Goal: Task Accomplishment & Management: Use online tool/utility

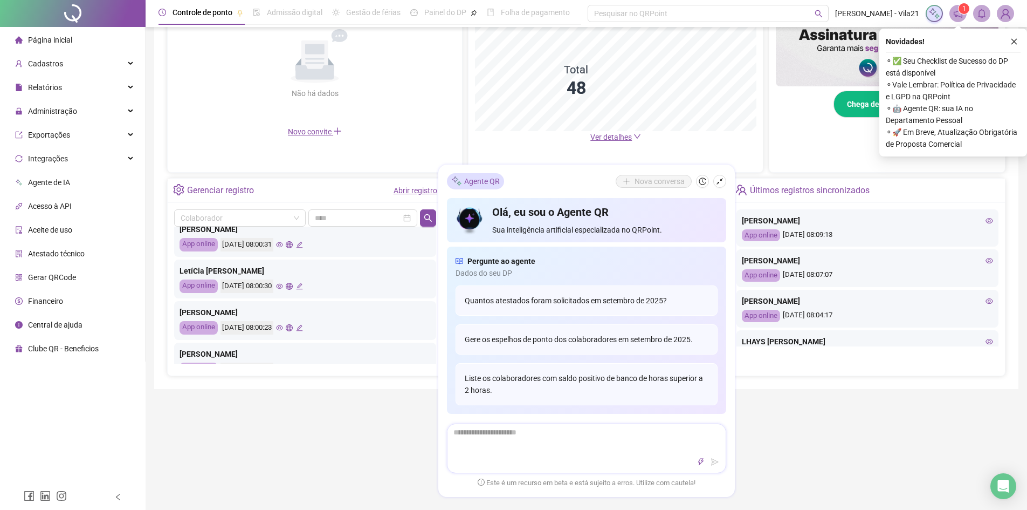
scroll to position [270, 0]
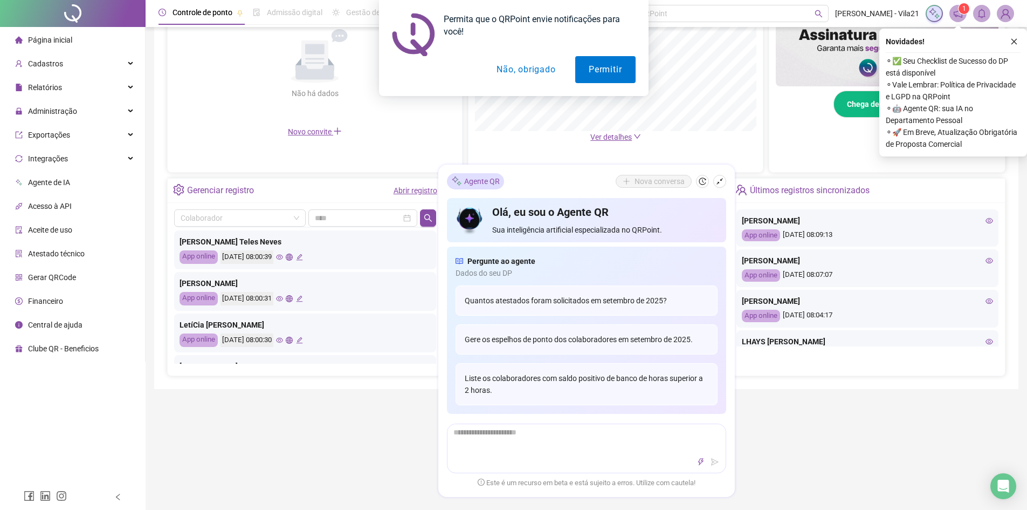
click at [72, 85] on div "Permita que o QRPoint envie notificações para você! Permitir Não, obrigado" at bounding box center [513, 48] width 1027 height 96
click at [130, 88] on div "Permita que o QRPoint envie notificações para você! Permitir Não, obrigado" at bounding box center [513, 48] width 1027 height 96
click at [614, 74] on button "Permitir" at bounding box center [605, 69] width 60 height 27
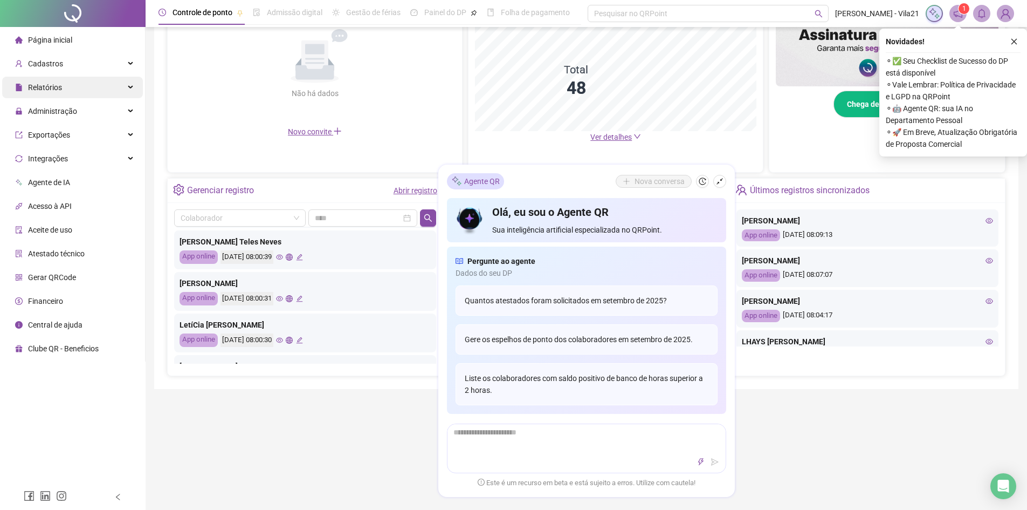
click at [61, 87] on span "Relatórios" at bounding box center [45, 87] width 34 height 9
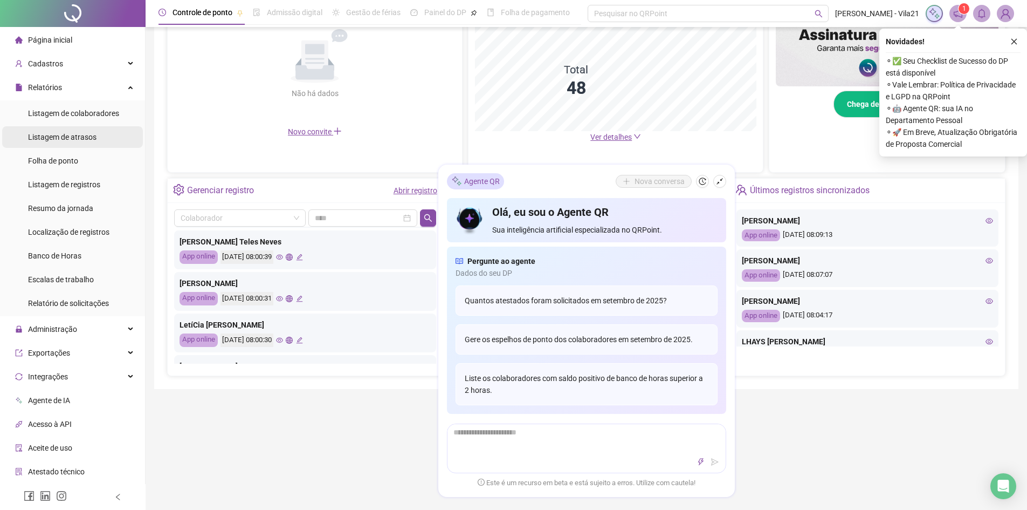
click at [67, 133] on span "Listagem de atrasos" at bounding box center [62, 137] width 68 height 9
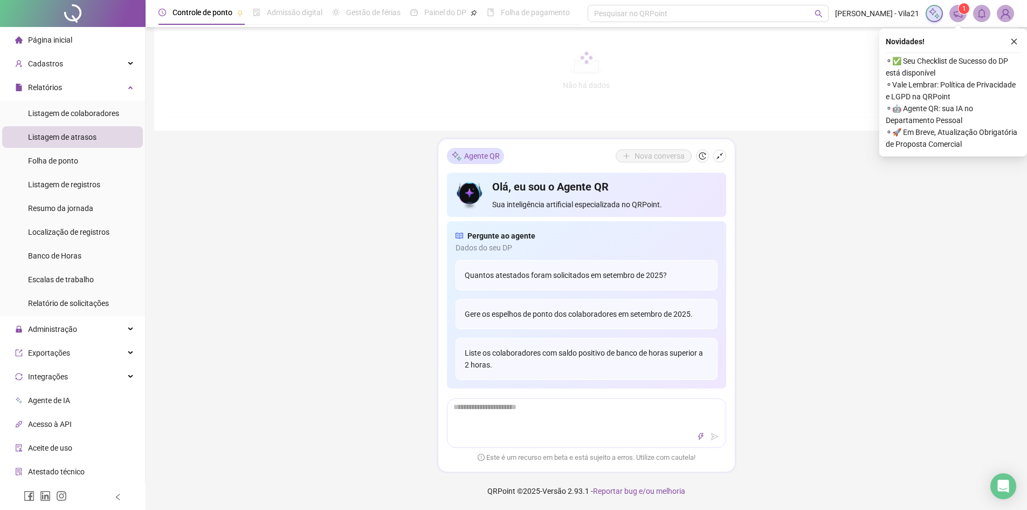
type input "**********"
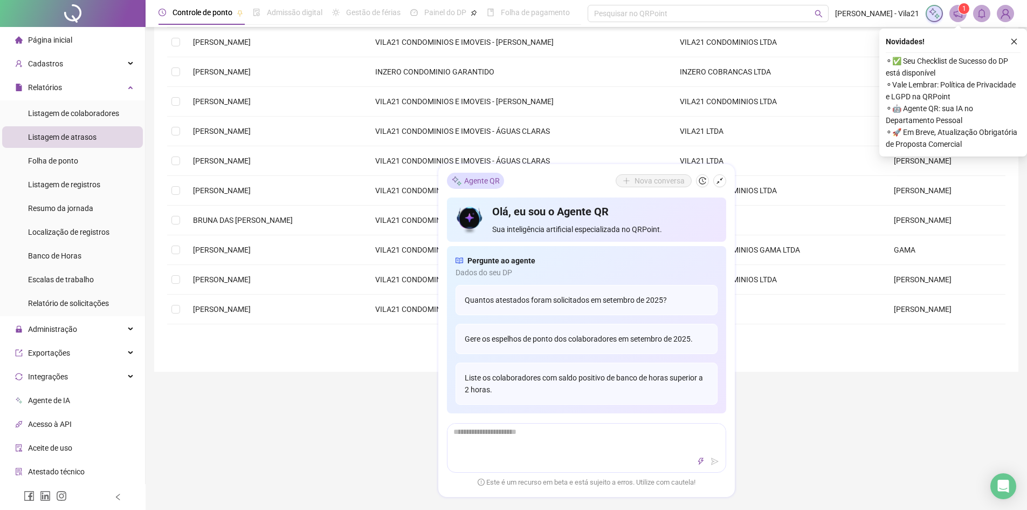
drag, startPoint x: 563, startPoint y: 179, endPoint x: 578, endPoint y: 192, distance: 19.5
click at [567, 192] on div "Agente QR Nova conversa Olá, eu sou o Agente QR Sua inteligência artificial esp…" at bounding box center [586, 330] width 297 height 332
click at [722, 181] on icon "shrink" at bounding box center [720, 181] width 8 height 8
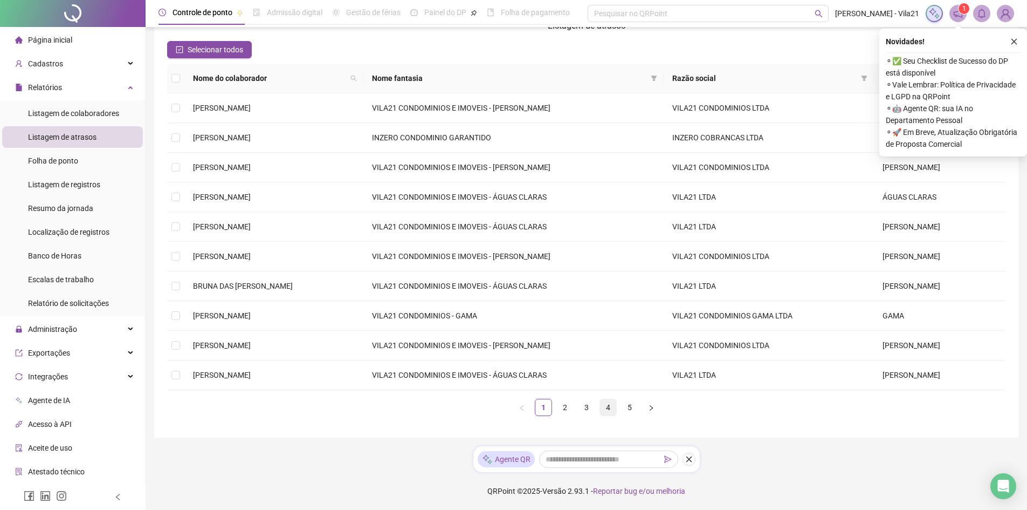
click at [612, 406] on link "4" at bounding box center [608, 407] width 16 height 16
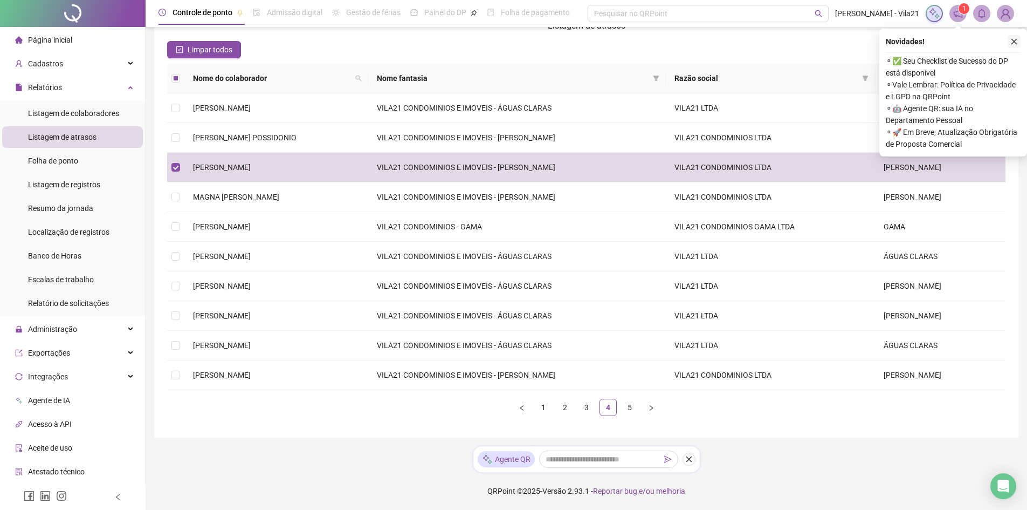
click at [1012, 44] on icon "close" at bounding box center [1015, 42] width 8 height 8
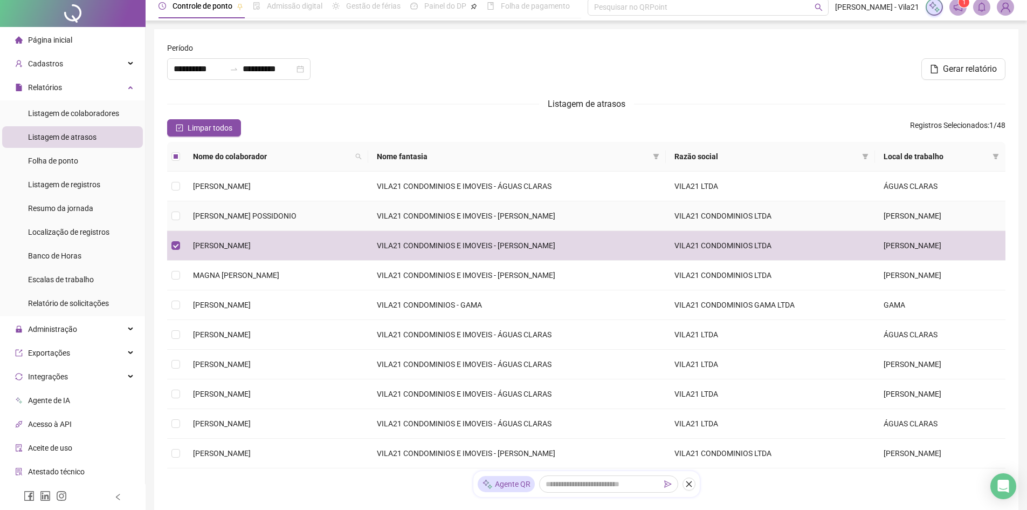
scroll to position [0, 0]
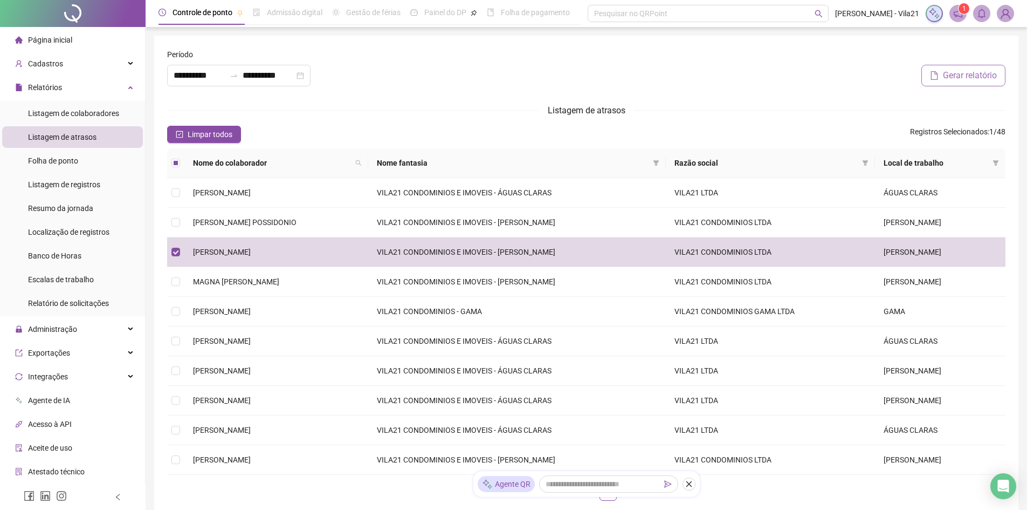
click at [956, 73] on span "Gerar relatório" at bounding box center [970, 75] width 54 height 13
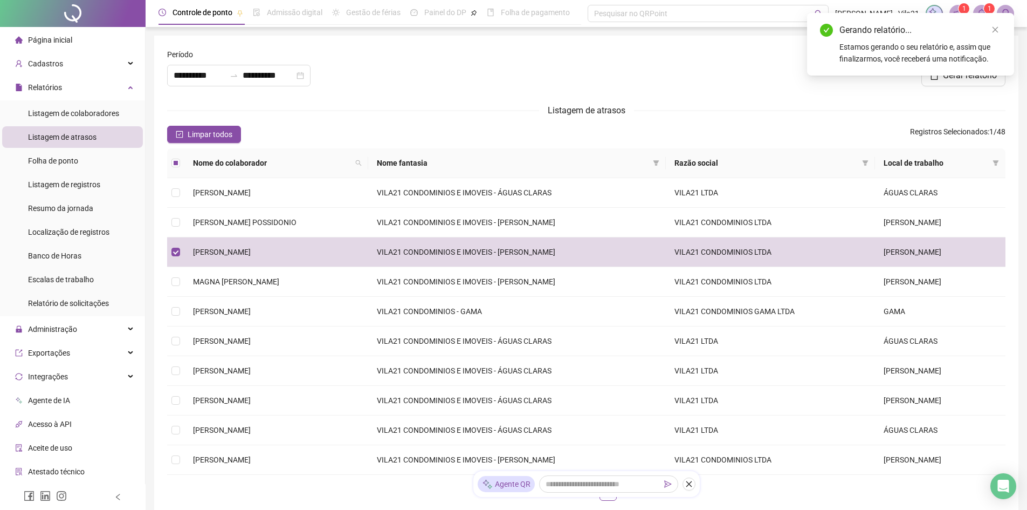
click at [984, 8] on span at bounding box center [981, 13] width 17 height 17
click at [1000, 31] on link "Close" at bounding box center [996, 30] width 12 height 12
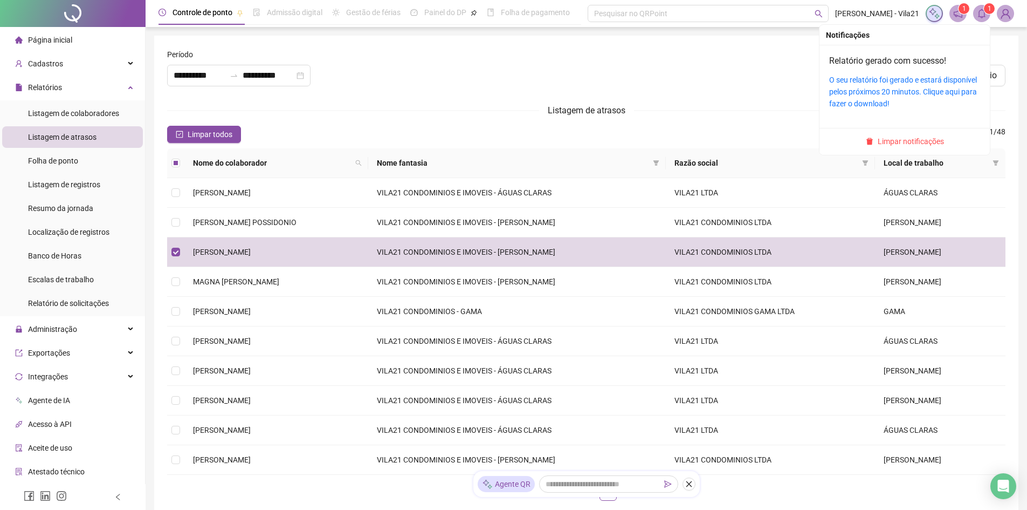
click at [906, 71] on div "Relatório gerado com sucesso! O seu relatório foi gerado e estará disponível pe…" at bounding box center [904, 81] width 151 height 55
click at [896, 82] on link "O seu relatório foi gerado e estará disponível pelos próximos 20 minutos. Cliqu…" at bounding box center [903, 91] width 148 height 32
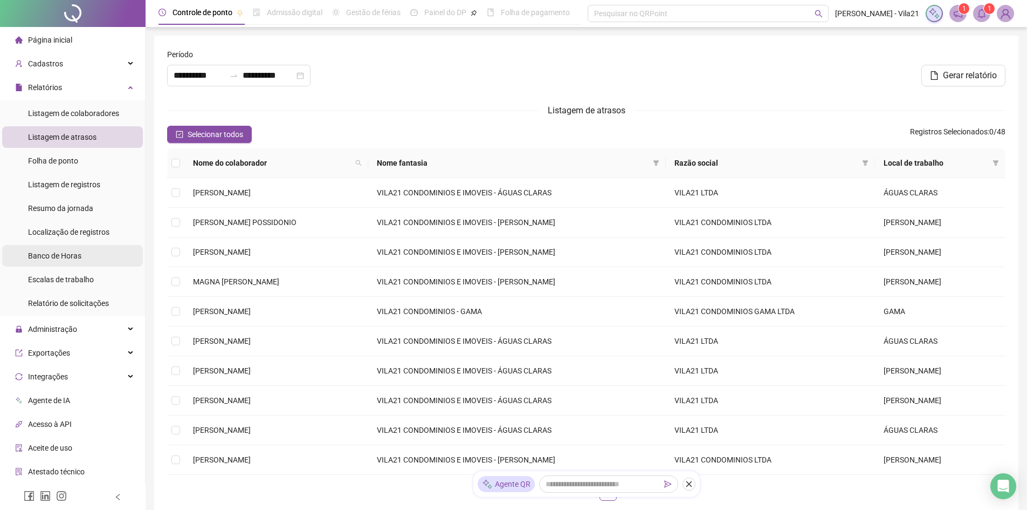
click at [67, 258] on span "Banco de Horas" at bounding box center [54, 255] width 53 height 9
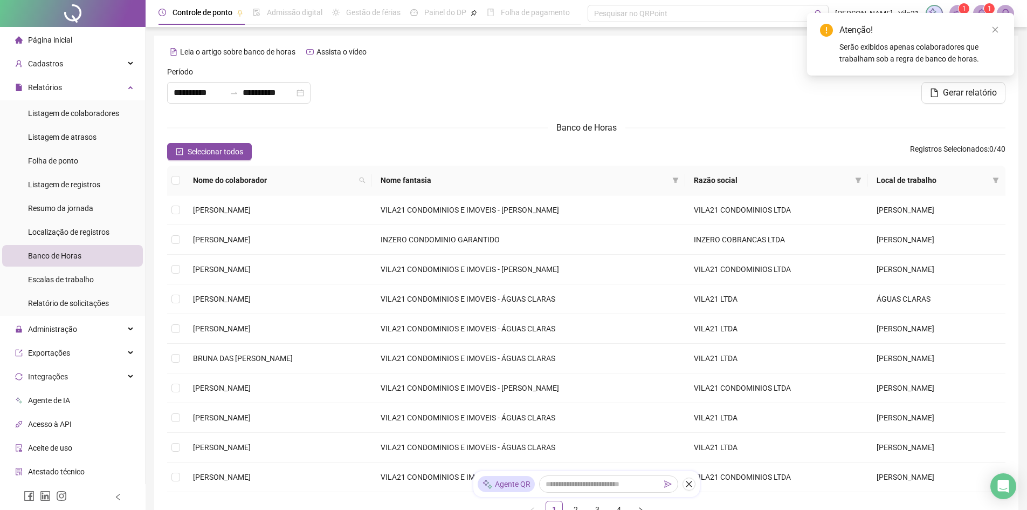
type input "**********"
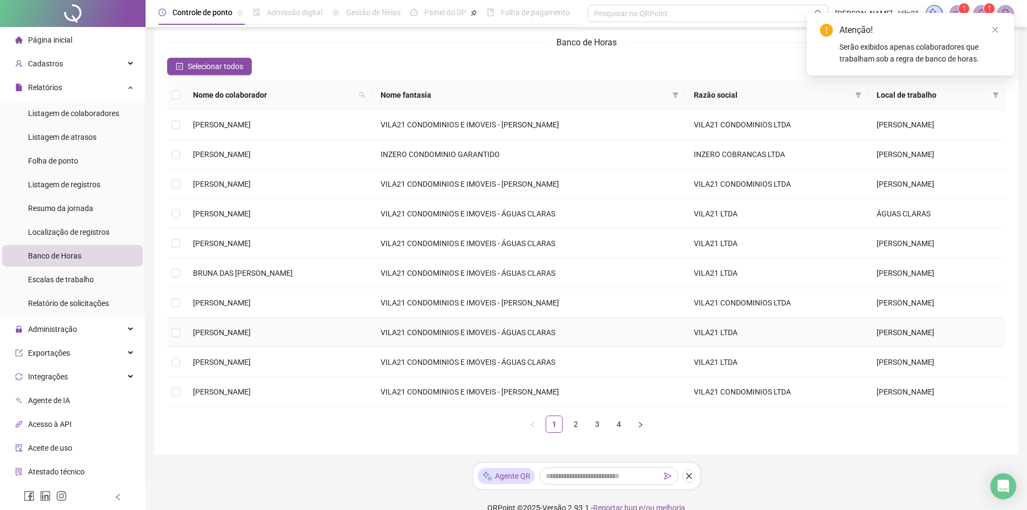
scroll to position [102, 0]
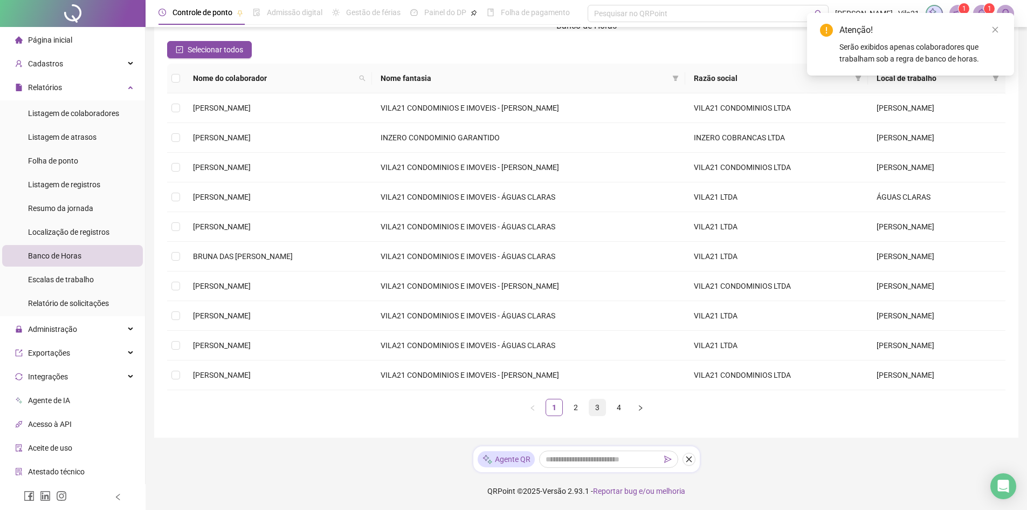
click at [596, 410] on link "3" at bounding box center [597, 407] width 16 height 16
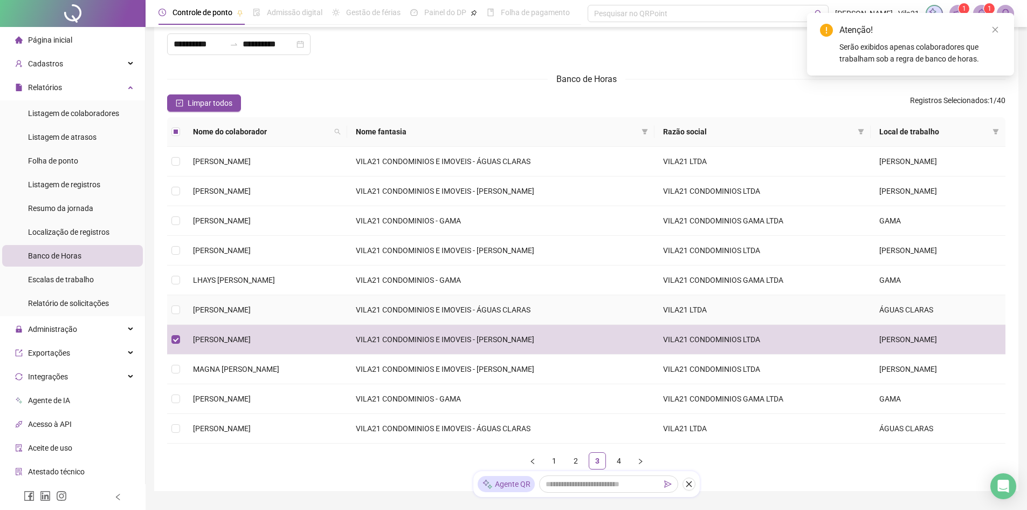
scroll to position [0, 0]
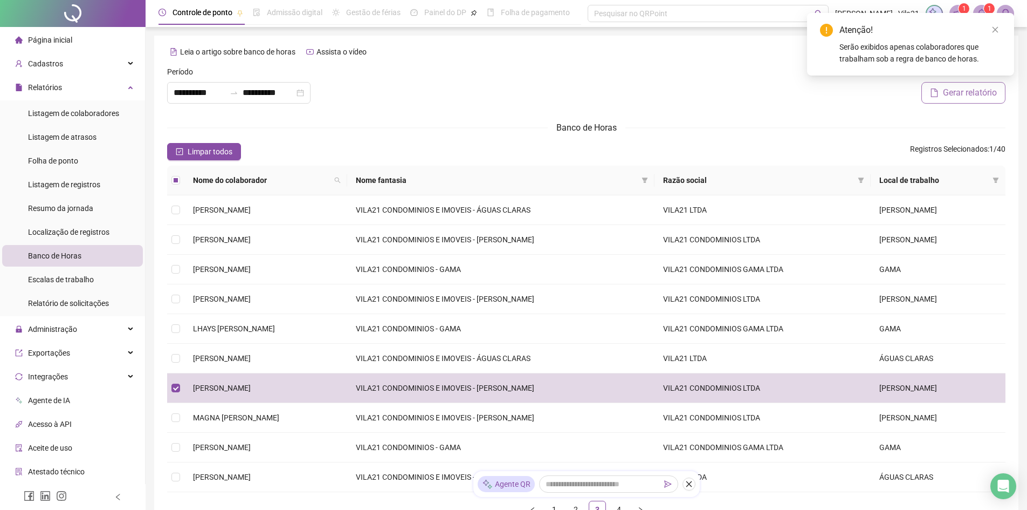
click at [955, 93] on span "Gerar relatório" at bounding box center [970, 92] width 54 height 13
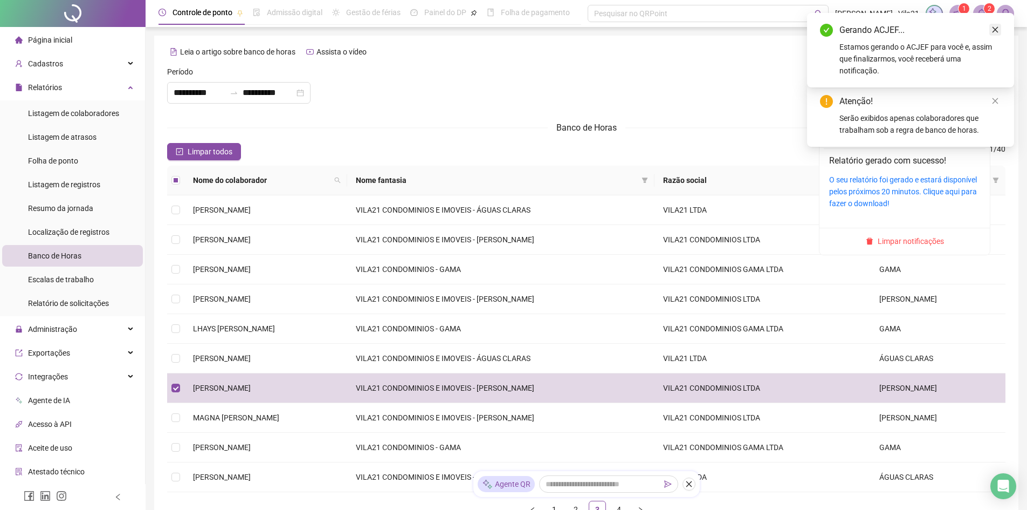
click at [996, 25] on link "Close" at bounding box center [996, 30] width 12 height 12
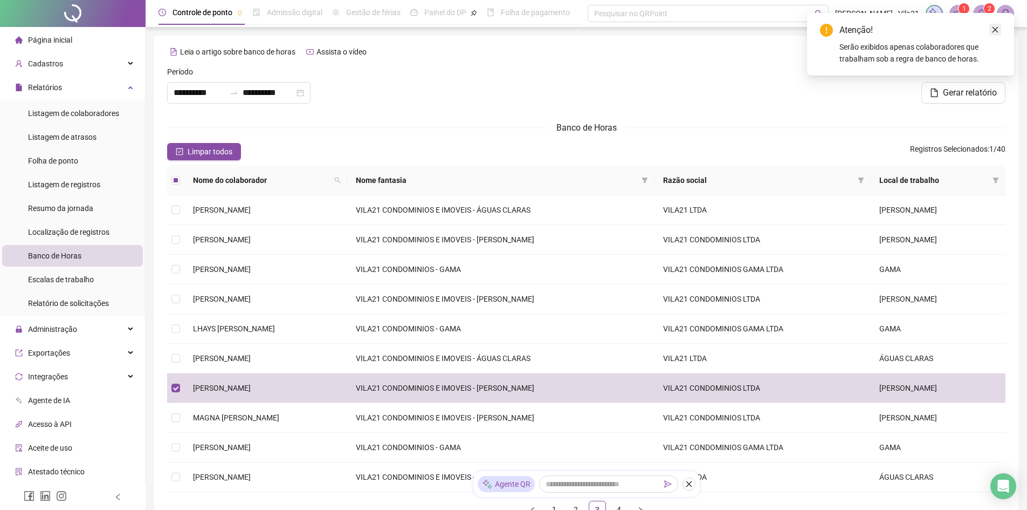
click at [996, 26] on icon "close" at bounding box center [996, 30] width 8 height 8
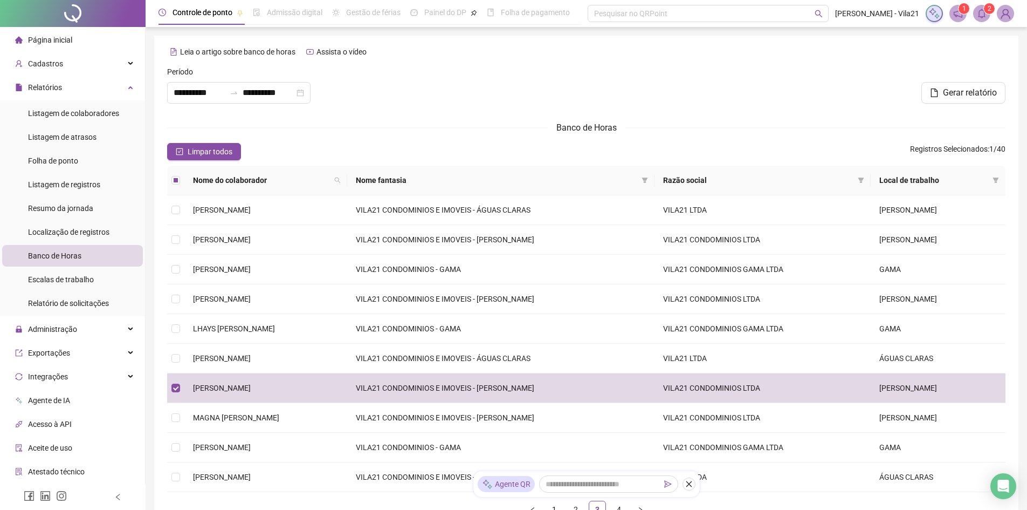
click at [985, 12] on sup "2" at bounding box center [989, 8] width 11 height 11
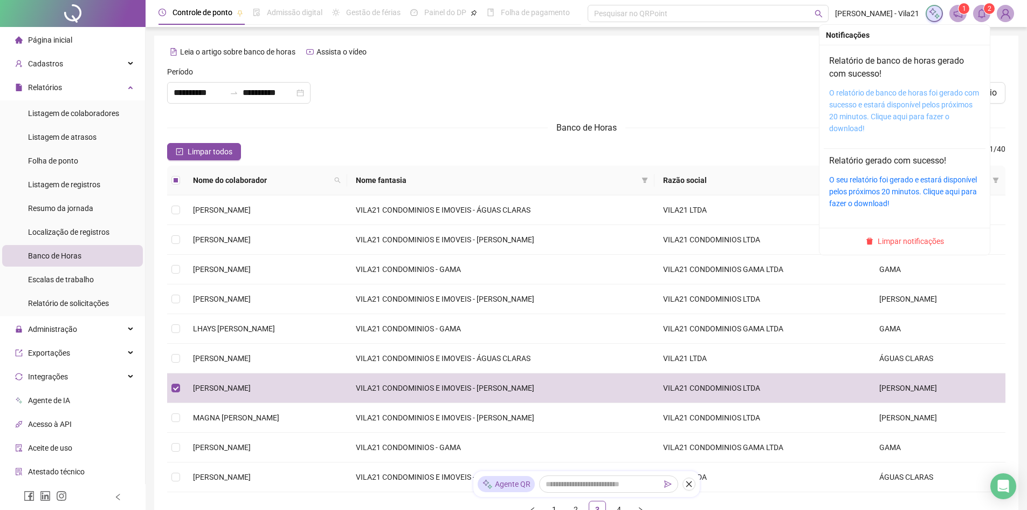
click at [922, 106] on link "O relatório de banco de horas foi gerado com sucesso e estará disponível pelos …" at bounding box center [904, 110] width 150 height 44
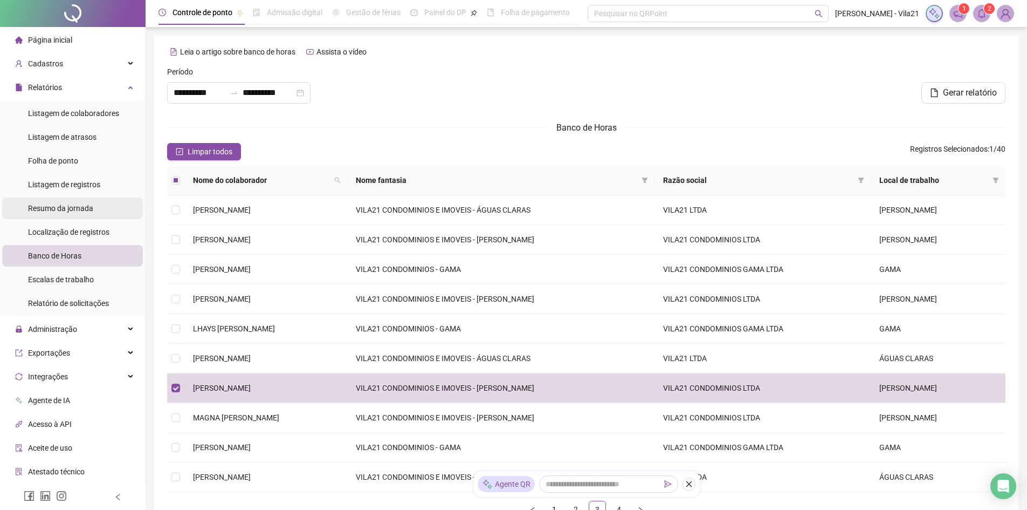
click at [74, 210] on span "Resumo da jornada" at bounding box center [60, 208] width 65 height 9
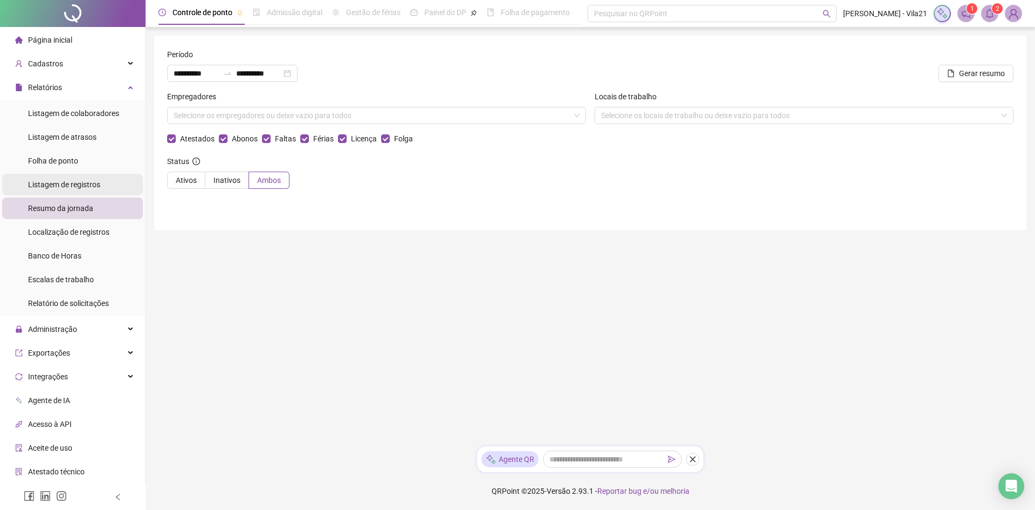
click at [66, 187] on span "Listagem de registros" at bounding box center [64, 184] width 72 height 9
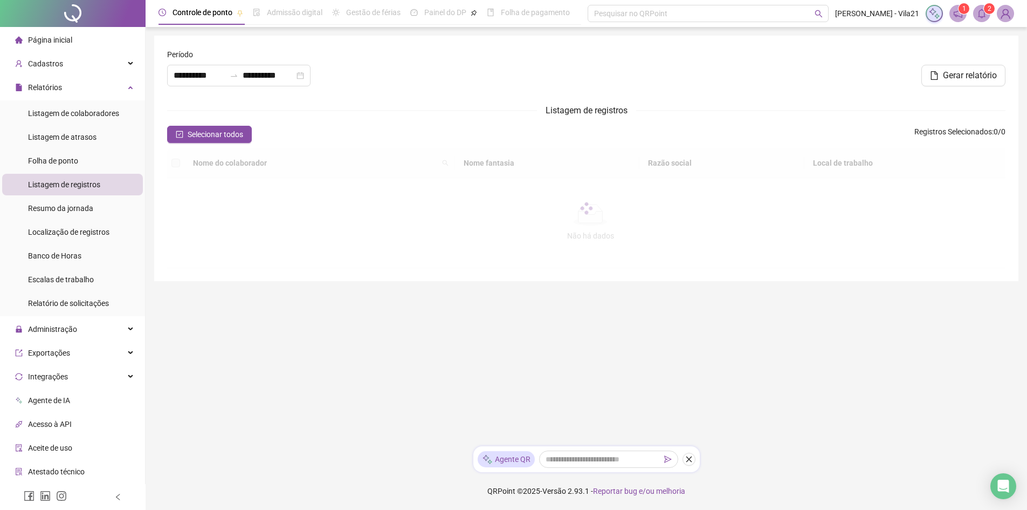
type input "**********"
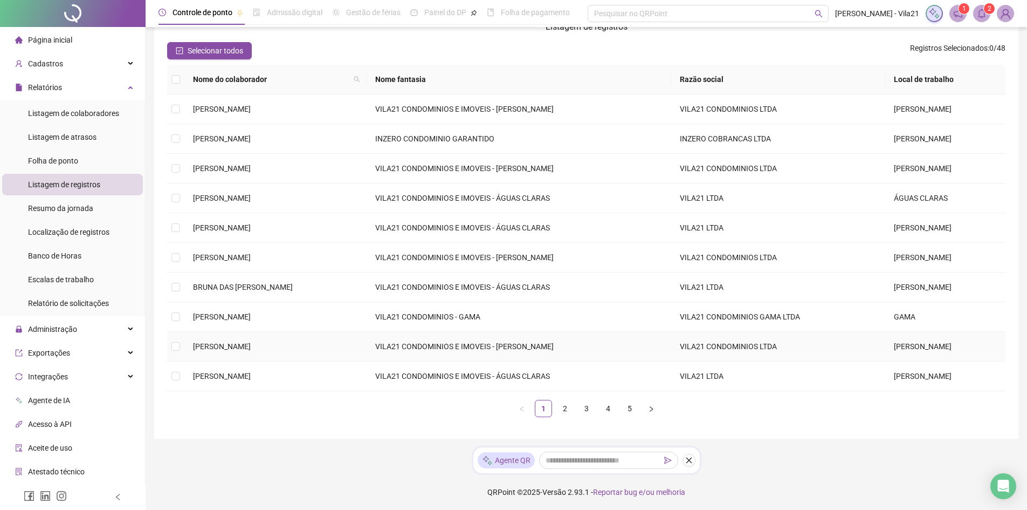
scroll to position [85, 0]
click at [582, 411] on link "3" at bounding box center [587, 407] width 16 height 16
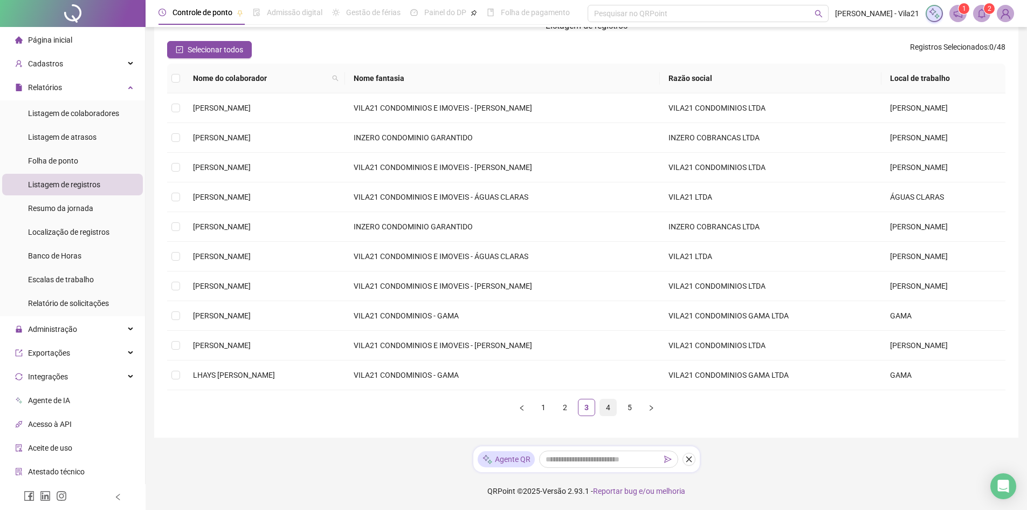
click at [604, 409] on link "4" at bounding box center [608, 407] width 16 height 16
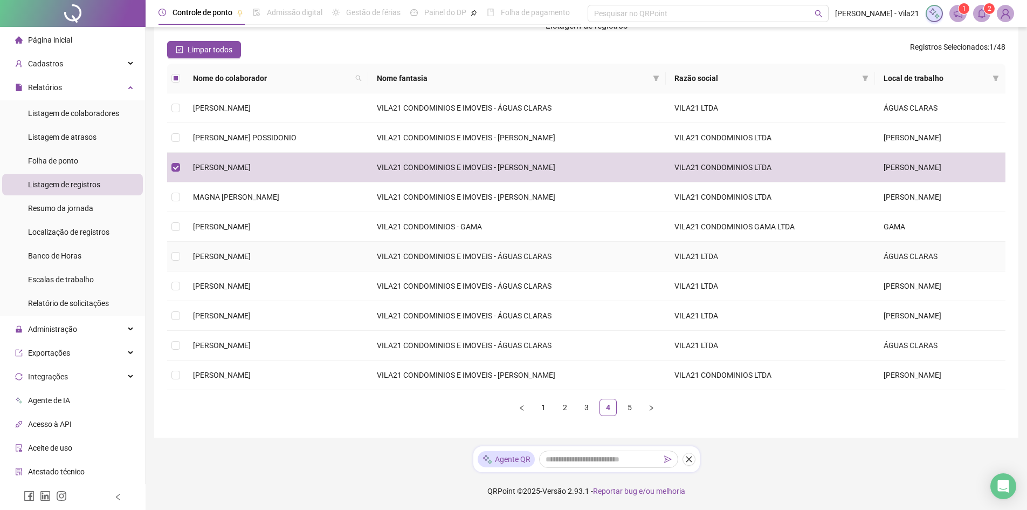
scroll to position [0, 0]
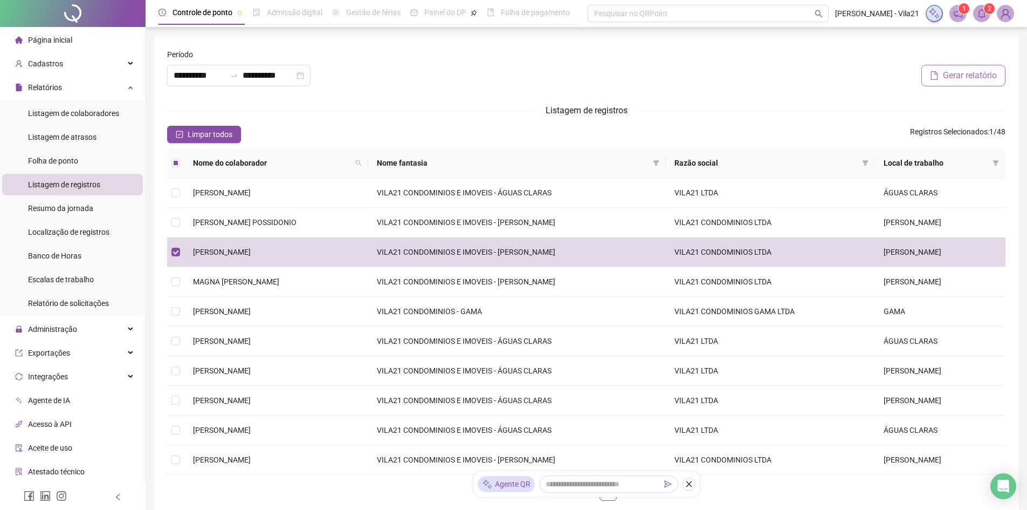
click at [978, 81] on span "Gerar relatório" at bounding box center [970, 75] width 54 height 13
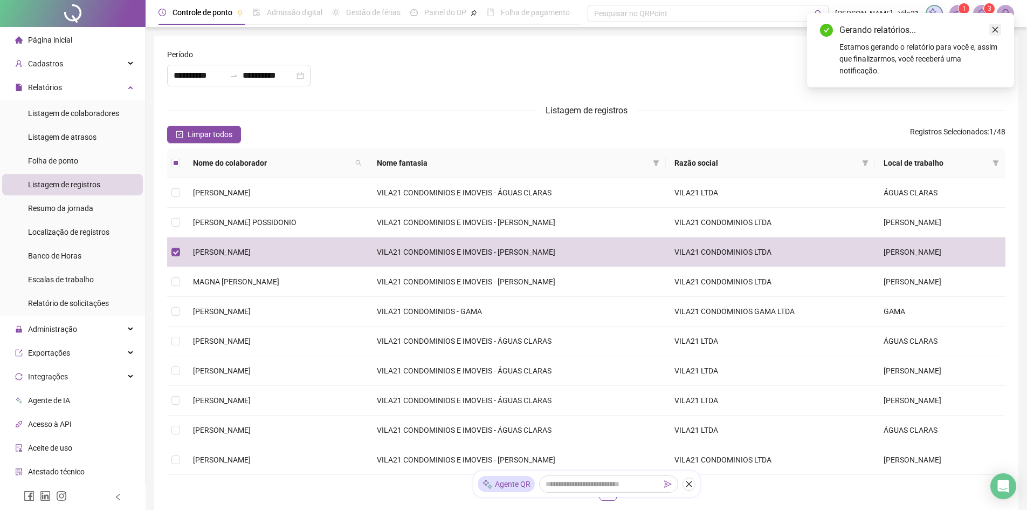
click at [996, 33] on icon "close" at bounding box center [996, 30] width 8 height 8
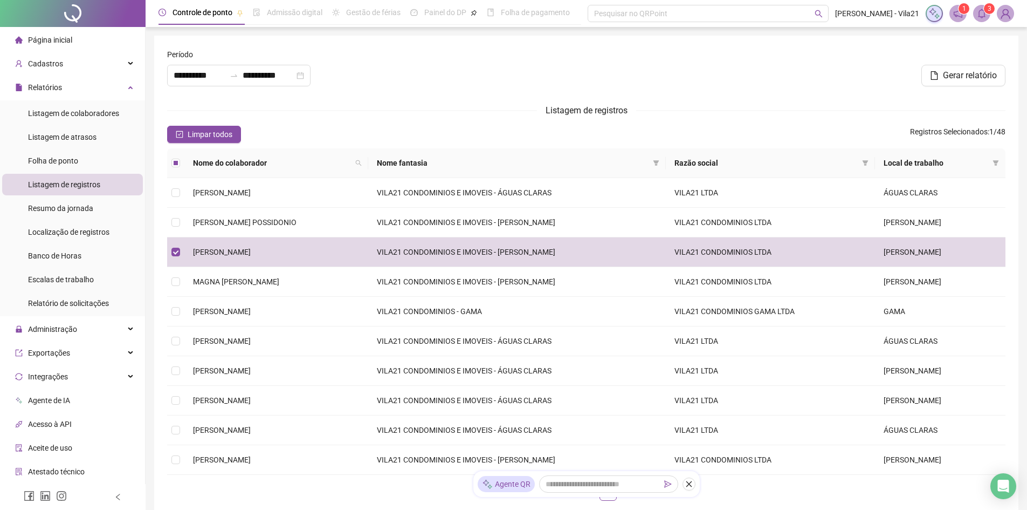
click at [981, 11] on icon "bell" at bounding box center [982, 14] width 10 height 10
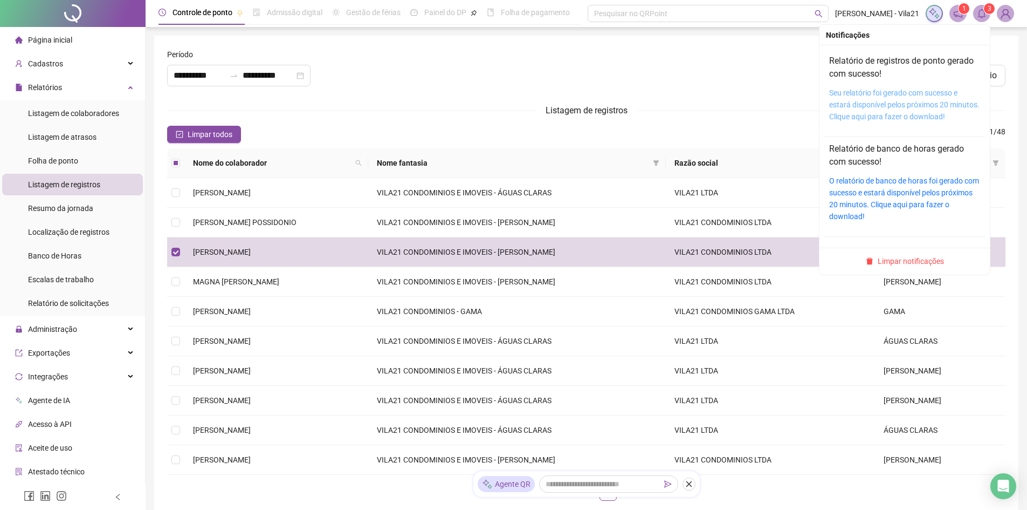
click at [860, 106] on link "Seu relatório foi gerado com sucesso e estará disponível pelos próximos 20 minu…" at bounding box center [904, 104] width 150 height 32
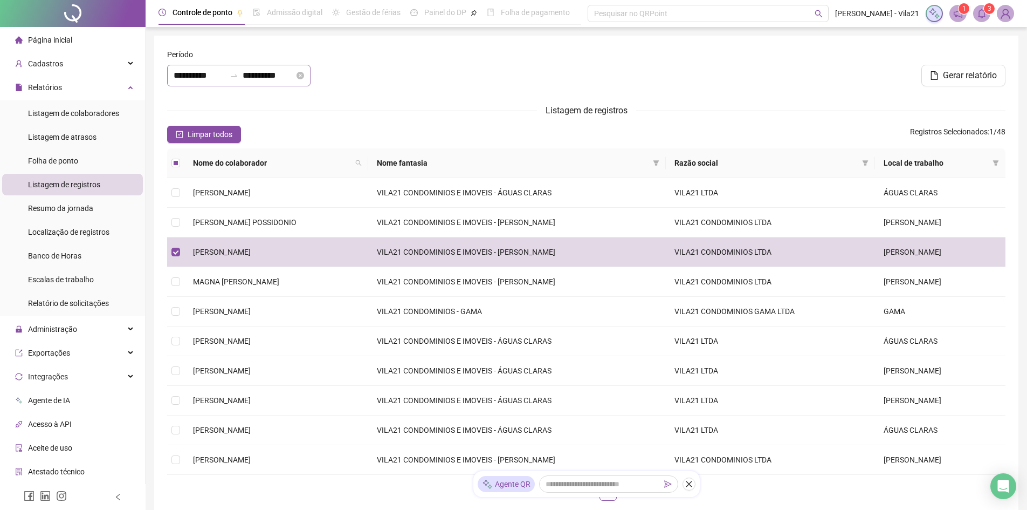
click at [182, 68] on div "**********" at bounding box center [238, 76] width 143 height 22
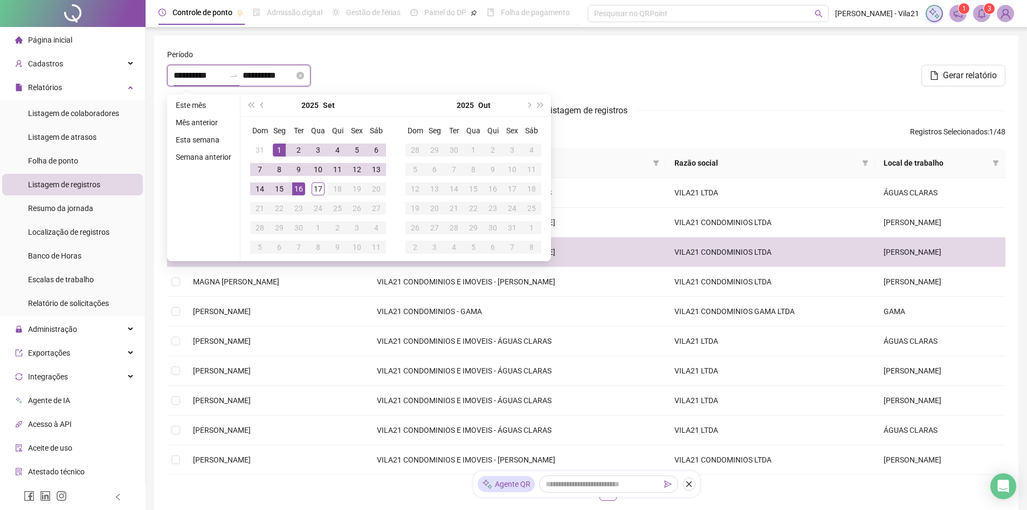
click at [202, 73] on input "**********" at bounding box center [200, 75] width 52 height 13
click at [262, 108] on button "prev-year" at bounding box center [263, 105] width 12 height 22
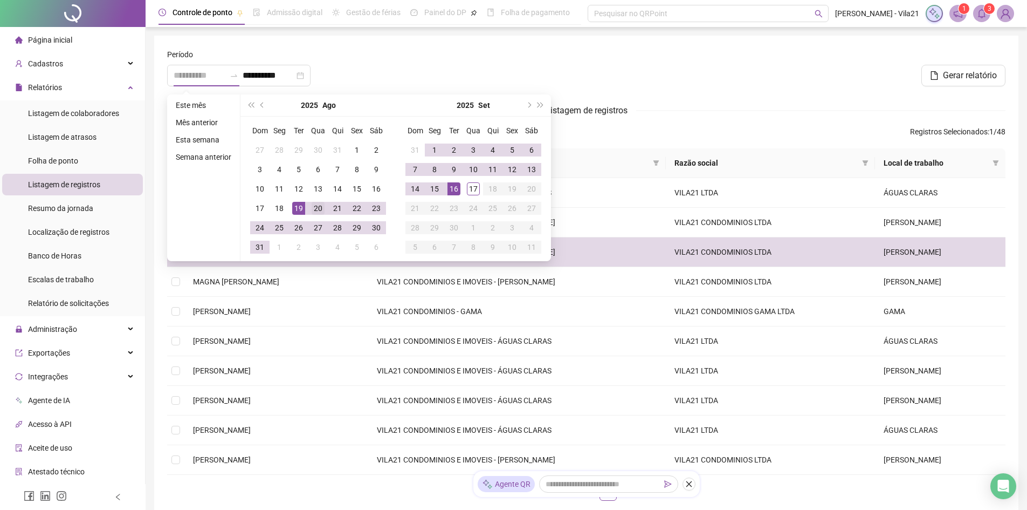
type input "**********"
click at [317, 209] on div "20" at bounding box center [318, 208] width 13 height 13
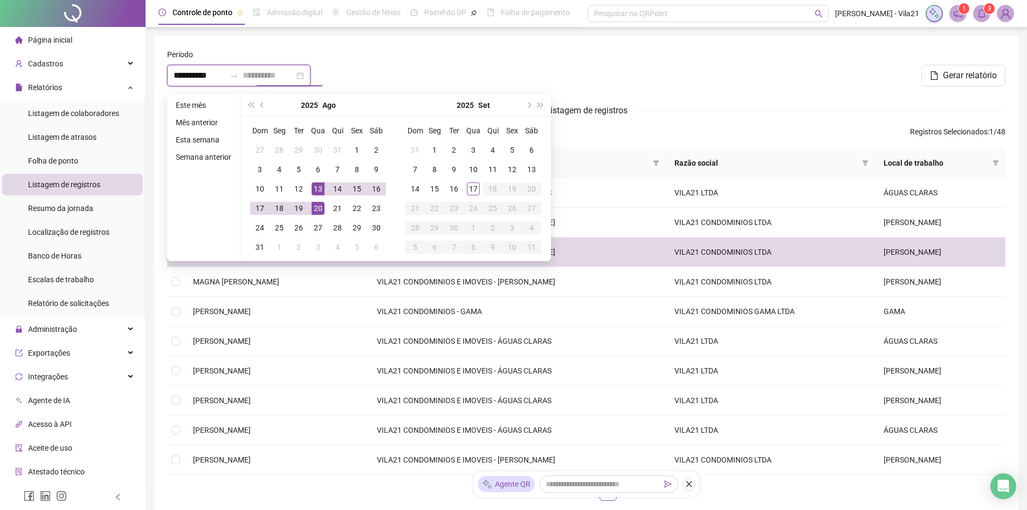
type input "**********"
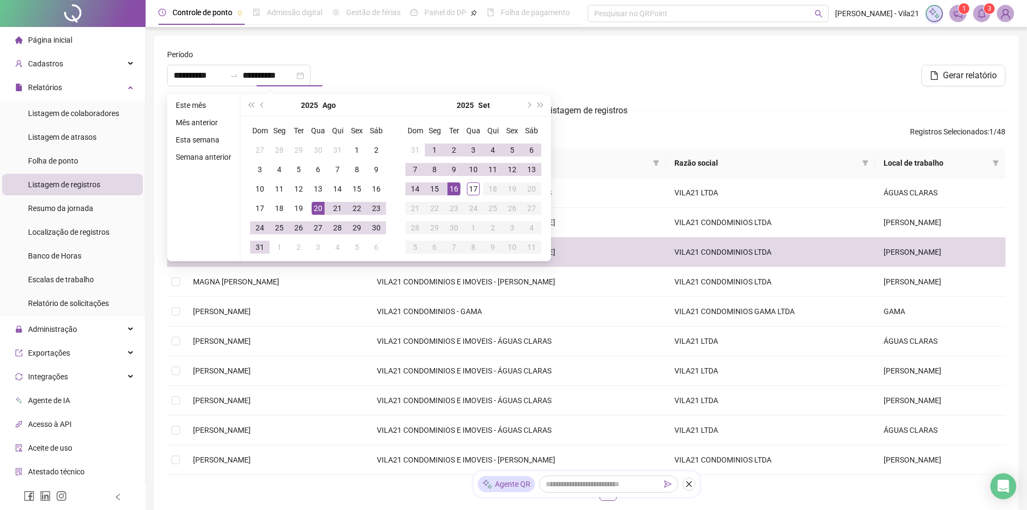
click at [375, 73] on div "**********" at bounding box center [304, 76] width 274 height 22
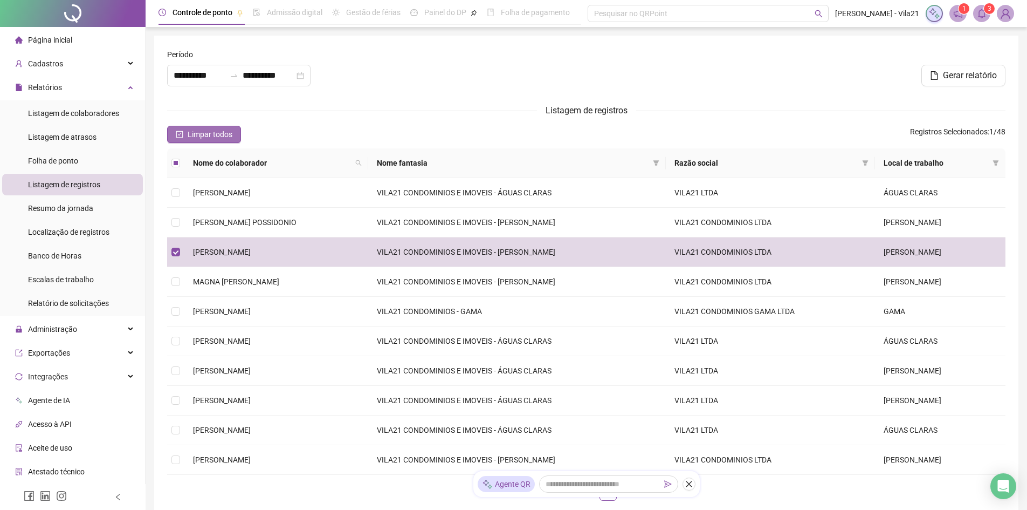
click at [219, 129] on span "Limpar todos" at bounding box center [210, 134] width 45 height 12
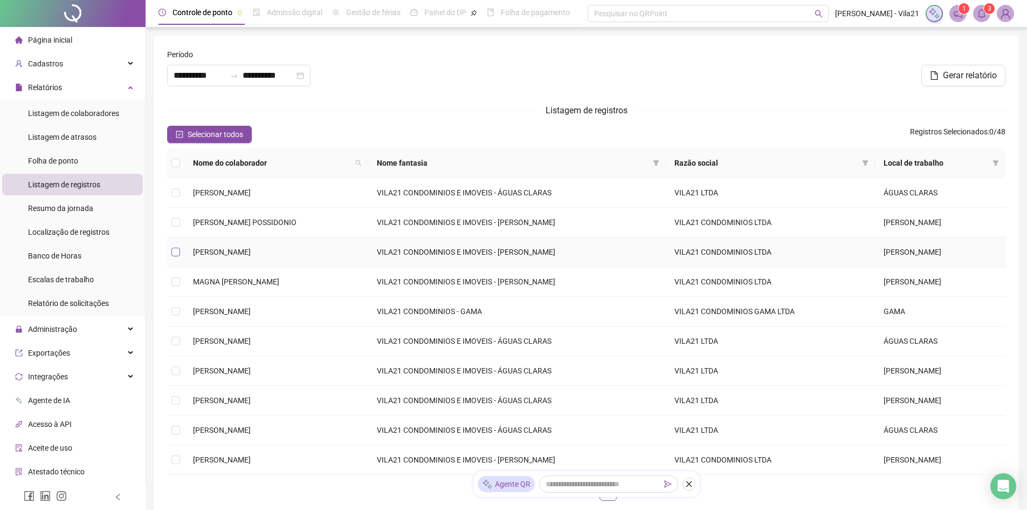
click at [176, 246] on label at bounding box center [175, 252] width 9 height 12
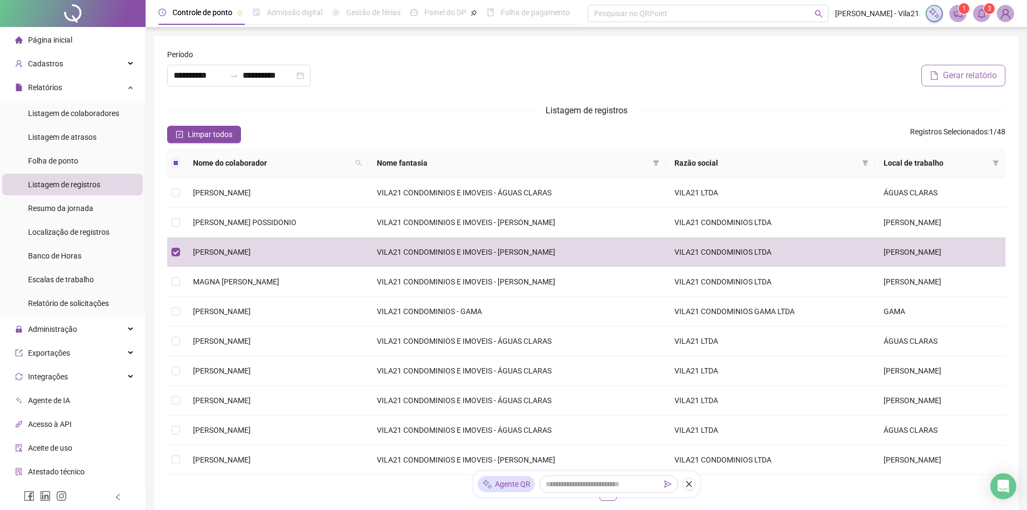
click at [951, 79] on span "Gerar relatório" at bounding box center [970, 75] width 54 height 13
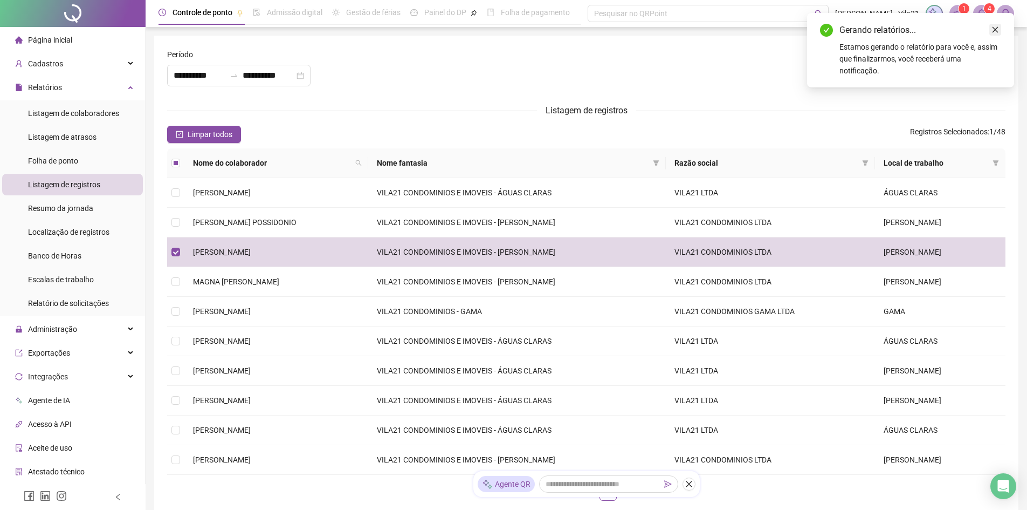
click at [991, 28] on link "Close" at bounding box center [996, 30] width 12 height 12
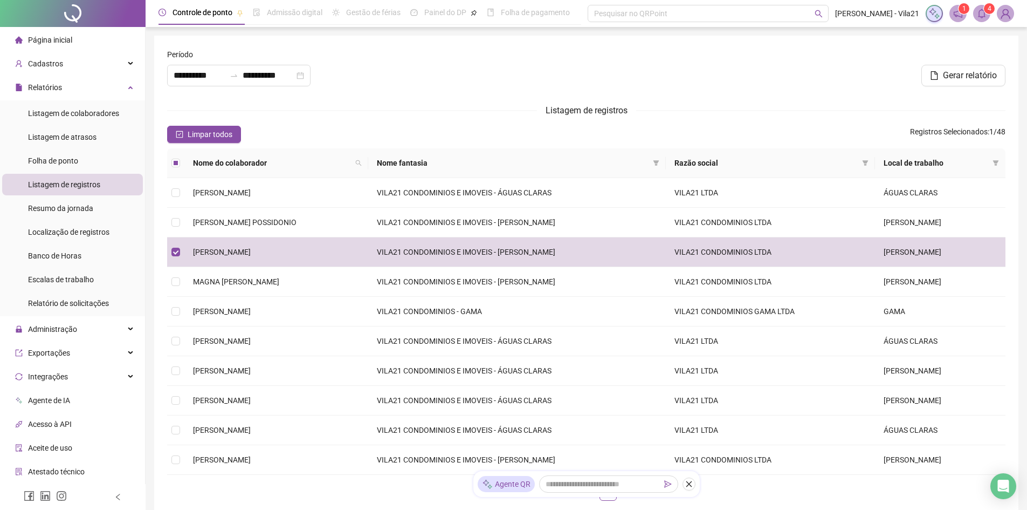
click at [979, 14] on icon "bell" at bounding box center [982, 14] width 8 height 10
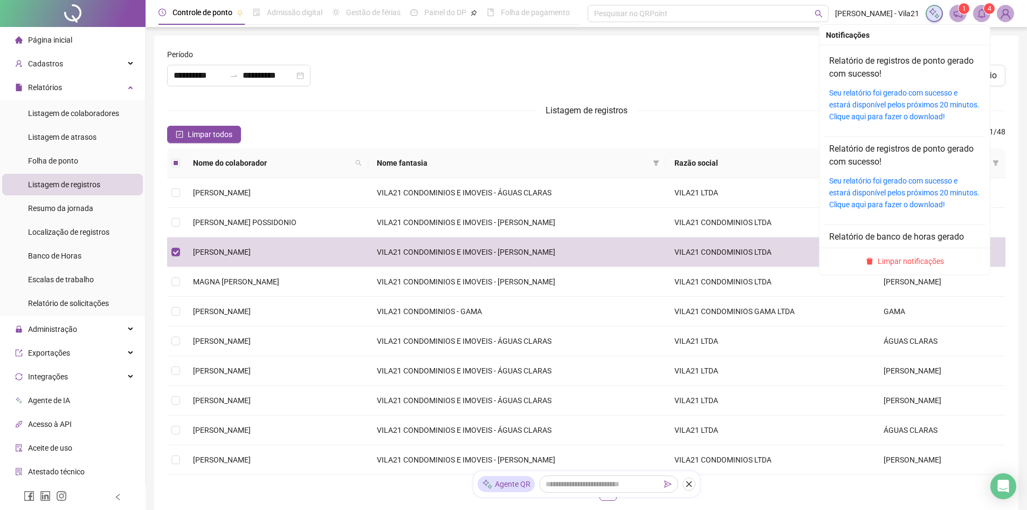
click at [884, 98] on div "Seu relatório foi gerado com sucesso e estará disponível pelos próximos 20 minu…" at bounding box center [904, 105] width 151 height 36
click at [877, 105] on link "Seu relatório foi gerado com sucesso e estará disponível pelos próximos 20 minu…" at bounding box center [904, 104] width 150 height 32
